Goal: Check status: Check status

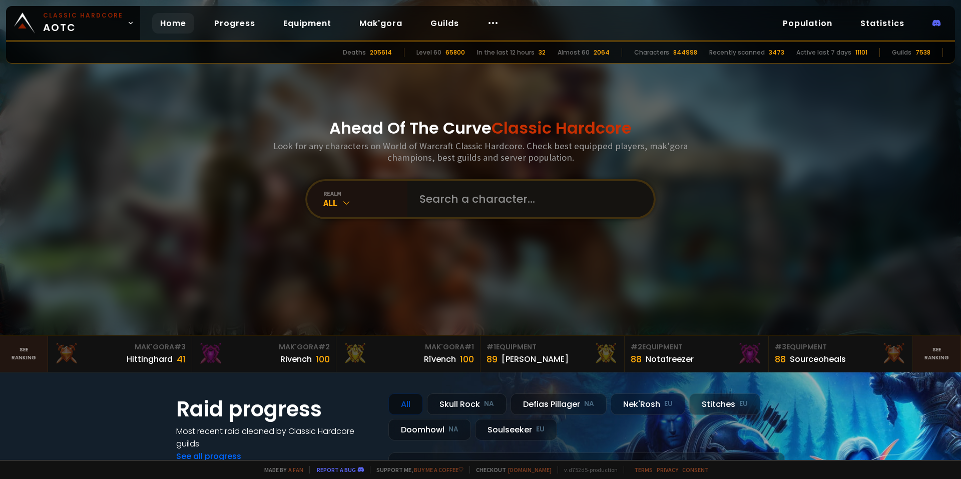
click at [500, 189] on input "text" at bounding box center [528, 199] width 228 height 36
type input "Mellior"
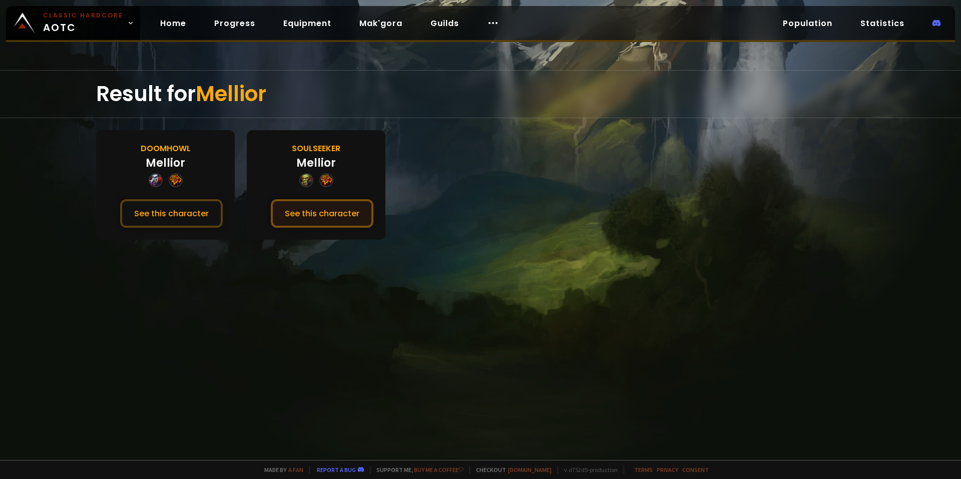
click at [309, 214] on button "See this character" at bounding box center [322, 213] width 103 height 29
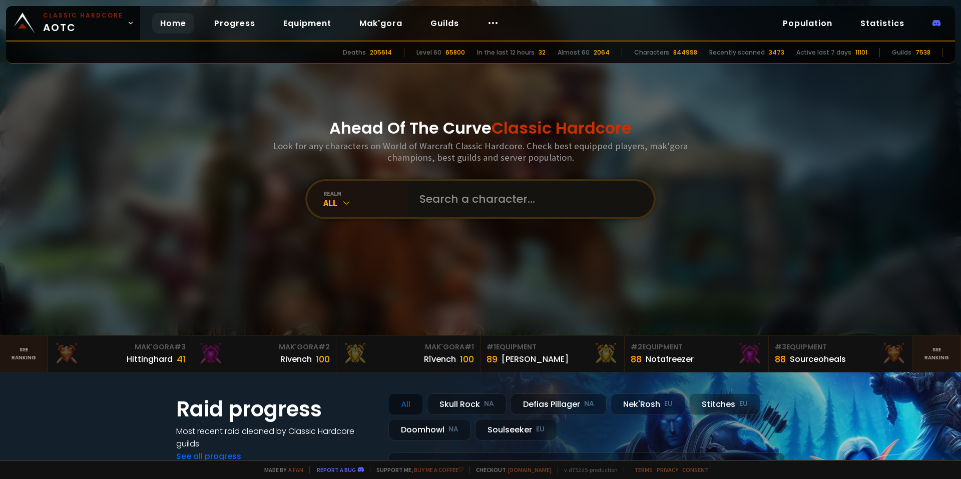
click at [447, 196] on input "text" at bounding box center [528, 199] width 228 height 36
type input "mellior"
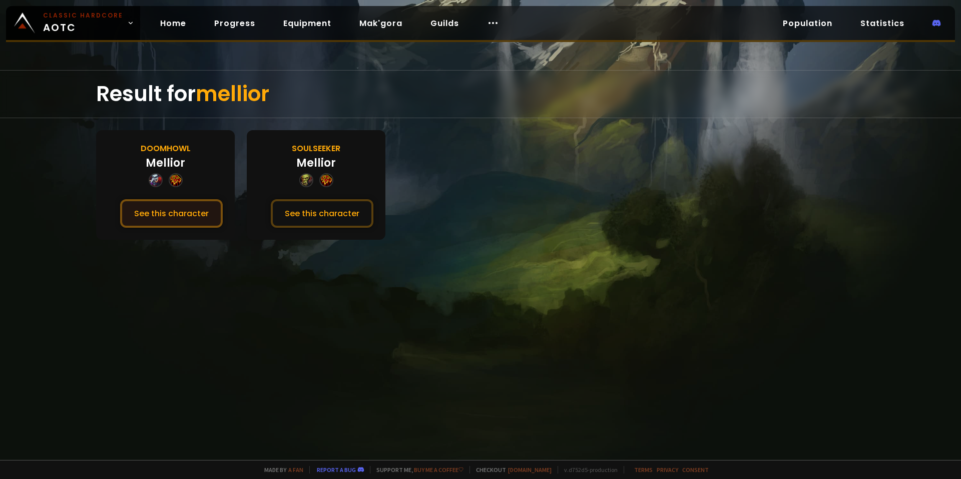
click at [200, 217] on button "See this character" at bounding box center [171, 213] width 103 height 29
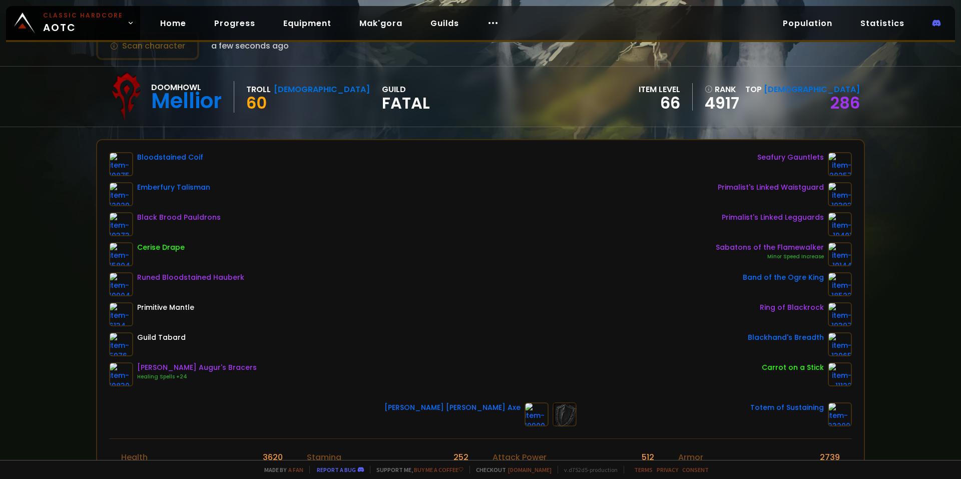
scroll to position [50, 0]
